Goal: Find specific page/section: Find specific page/section

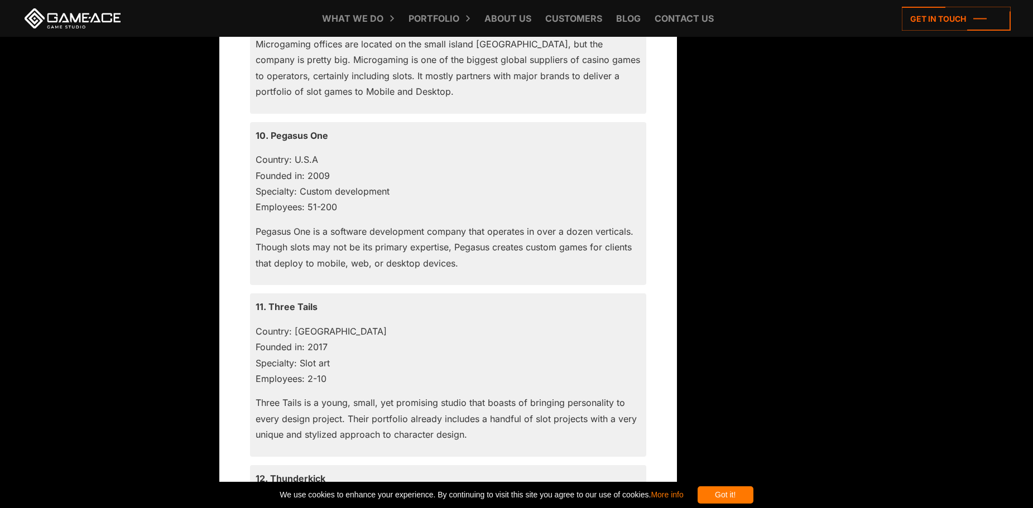
scroll to position [2596, 0]
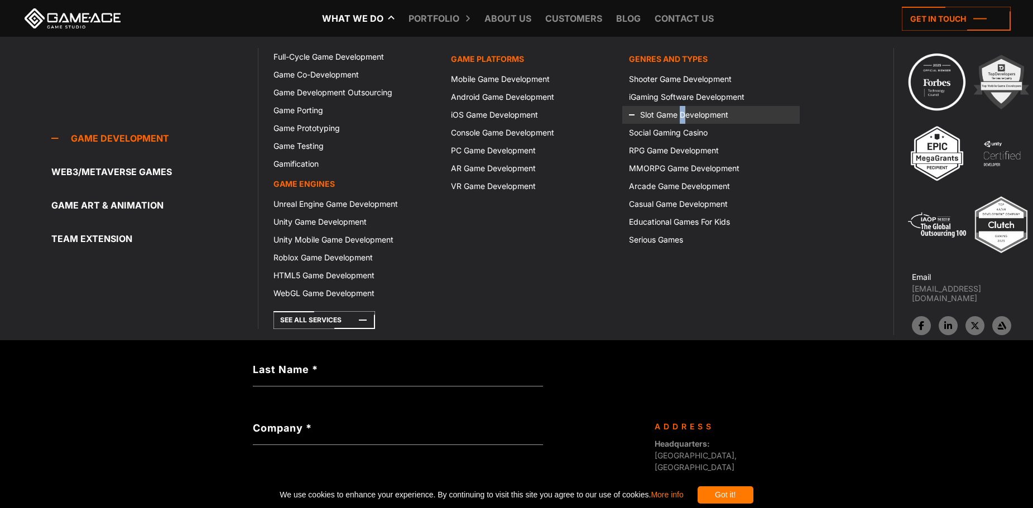
drag, startPoint x: 680, startPoint y: 116, endPoint x: 686, endPoint y: 114, distance: 6.4
click at [686, 114] on link "Slot Game Development" at bounding box center [710, 115] width 177 height 18
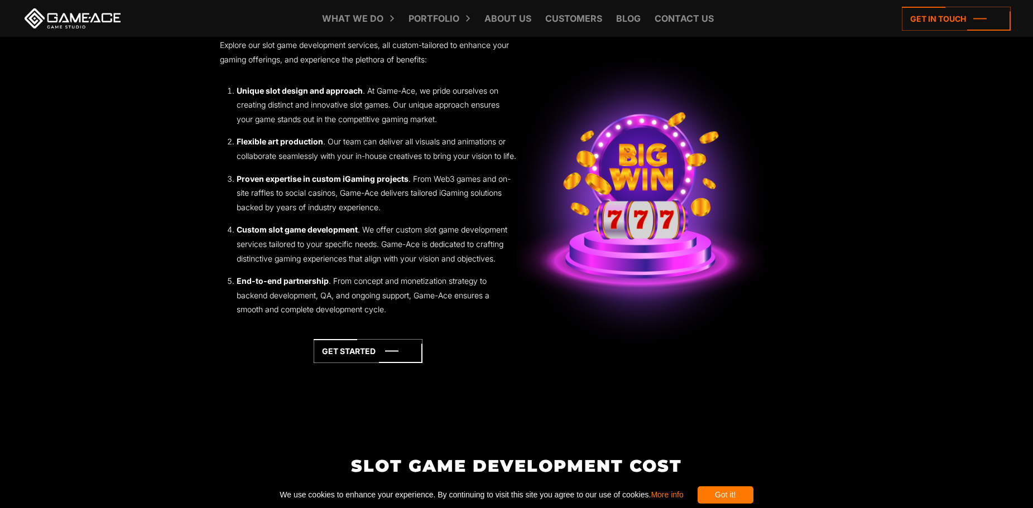
scroll to position [1895, 0]
click at [354, 363] on icon at bounding box center [368, 351] width 109 height 24
